Goal: Task Accomplishment & Management: Manage account settings

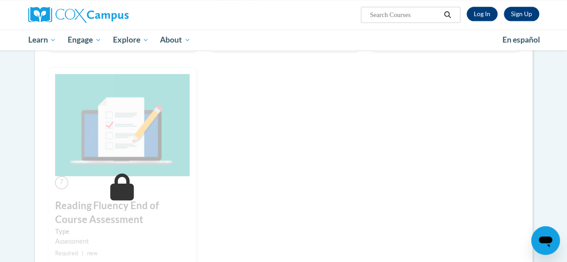
scroll to position [388, 0]
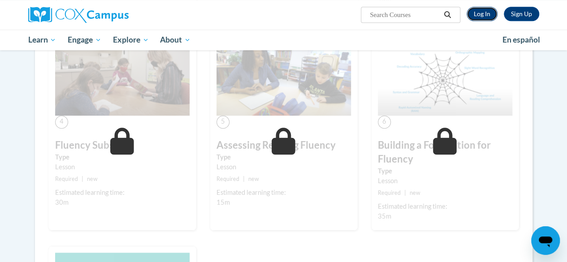
click at [474, 12] on link "Log In" at bounding box center [482, 14] width 31 height 14
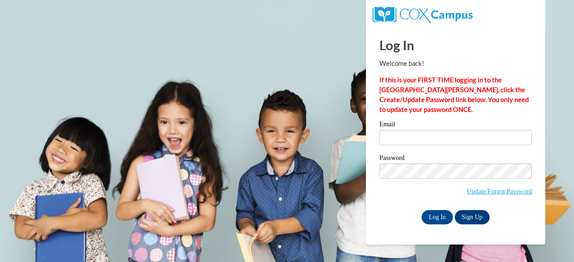
click at [448, 124] on label "Email" at bounding box center [455, 125] width 152 height 9
click at [448, 130] on input "Email" at bounding box center [455, 137] width 152 height 15
click at [447, 127] on label "Email" at bounding box center [455, 125] width 152 height 9
click at [447, 130] on input "Email" at bounding box center [455, 137] width 152 height 15
click at [445, 129] on label "Email" at bounding box center [455, 125] width 152 height 9
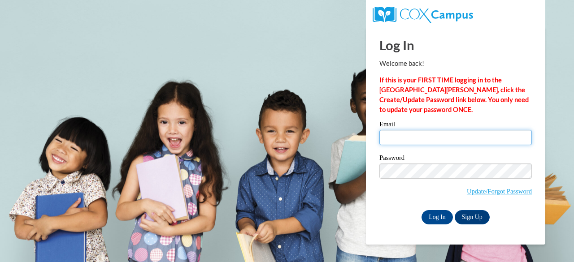
click at [445, 130] on input "Email" at bounding box center [455, 137] width 152 height 15
type input "asingfield@kippatl.org"
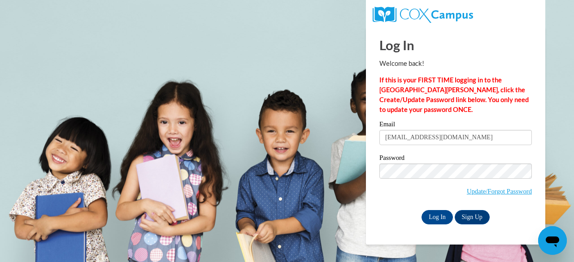
click at [444, 136] on input "asingfield@kippatl.org" at bounding box center [455, 137] width 152 height 15
click at [523, 185] on span "Update/Forgot Password" at bounding box center [455, 182] width 152 height 37
click at [429, 216] on input "Log In" at bounding box center [437, 217] width 31 height 14
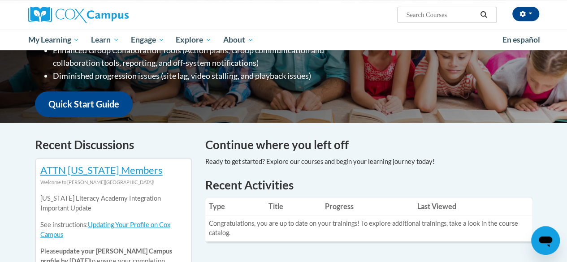
scroll to position [178, 0]
